Goal: Register for event/course

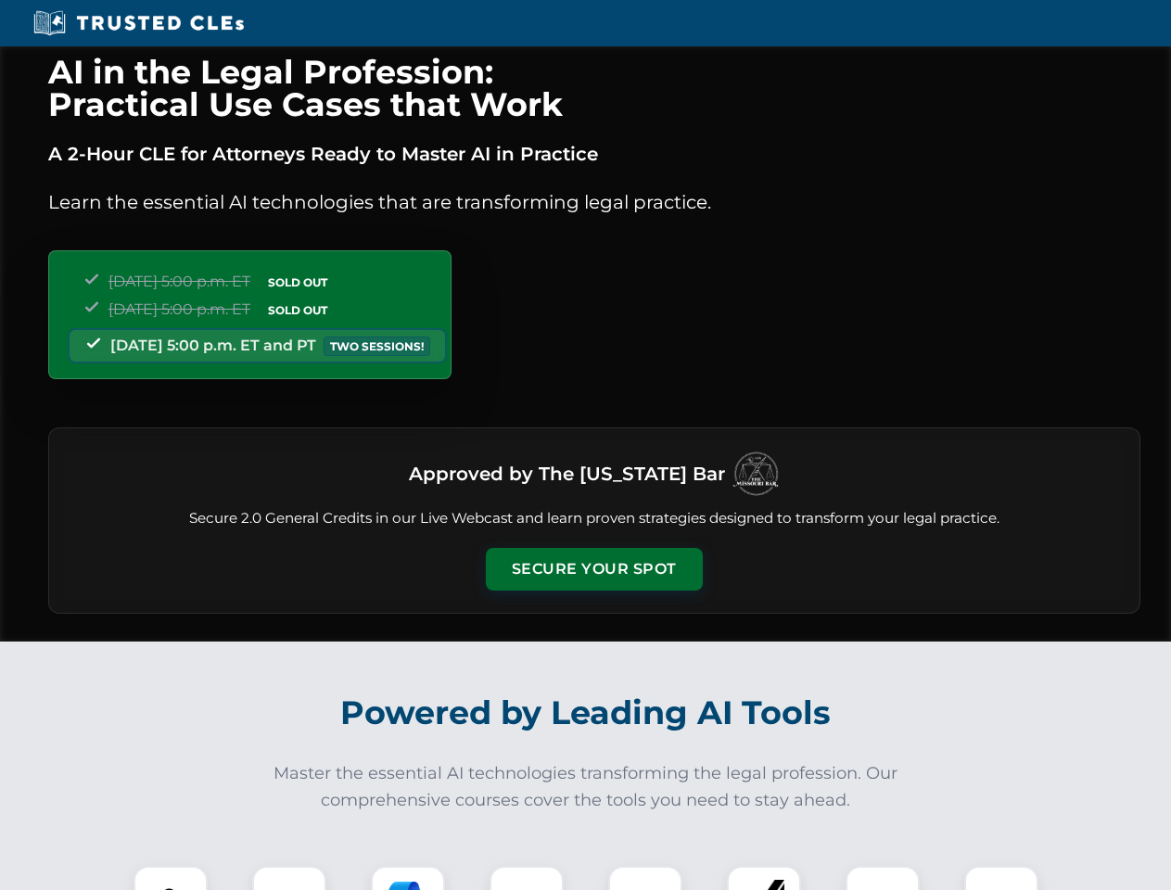
click at [593, 569] on button "Secure Your Spot" at bounding box center [594, 569] width 217 height 43
click at [171, 878] on img at bounding box center [171, 903] width 54 height 54
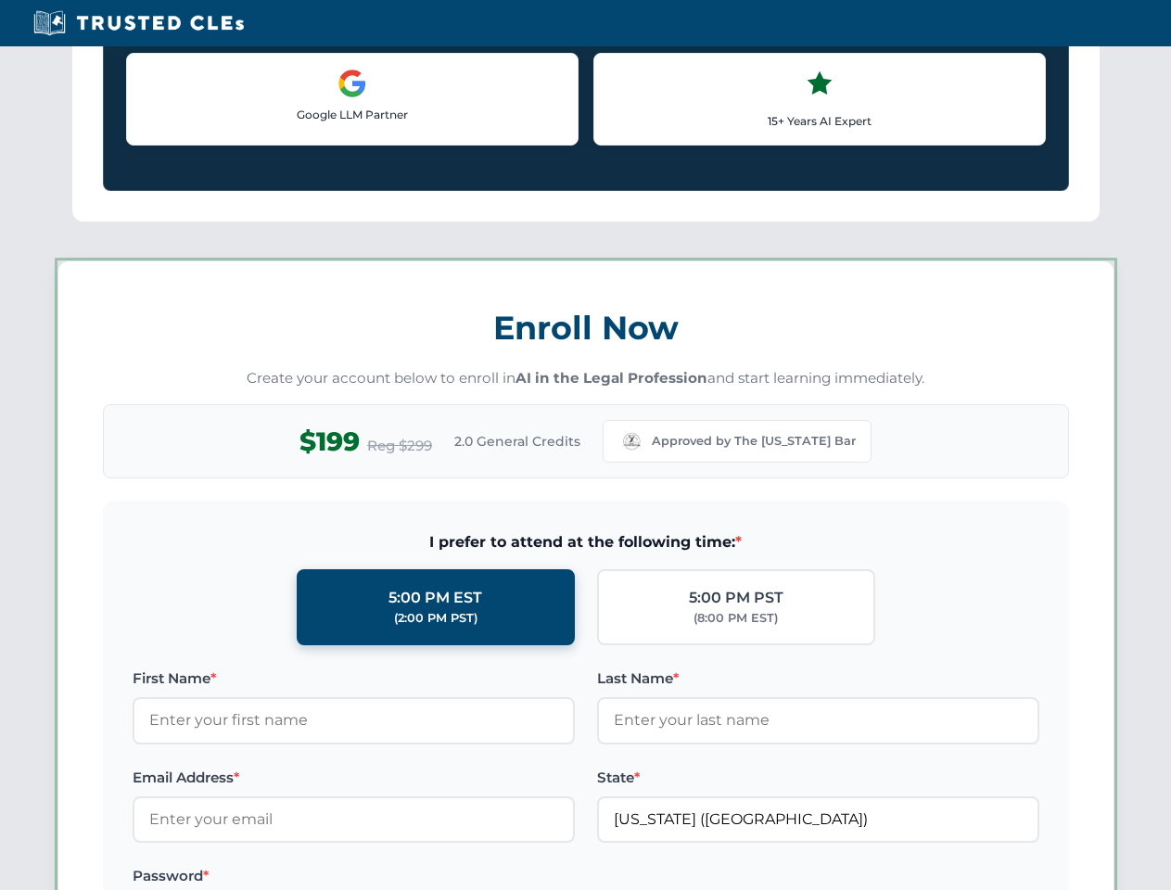
click at [408, 878] on label "Password *" at bounding box center [354, 876] width 442 height 22
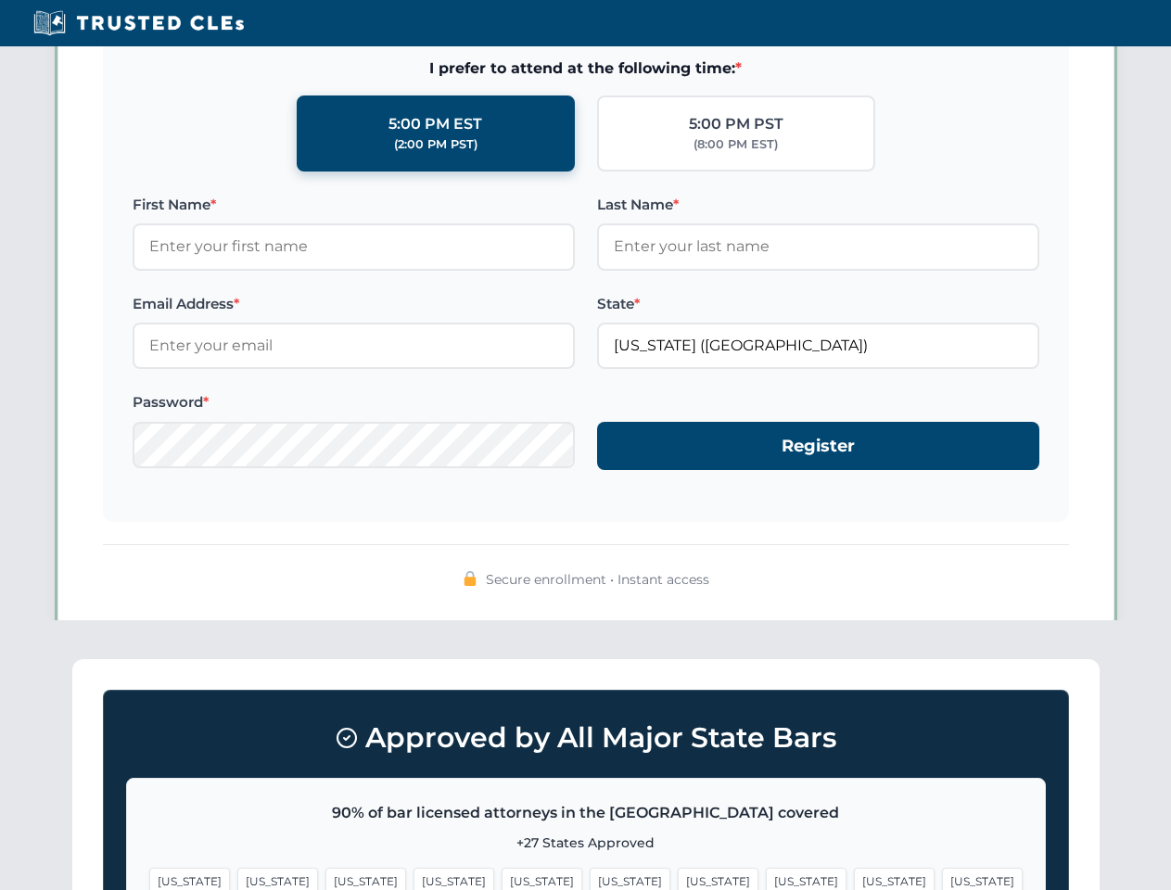
click at [854, 878] on span "[US_STATE]" at bounding box center [894, 881] width 81 height 27
